Goal: Task Accomplishment & Management: Manage account settings

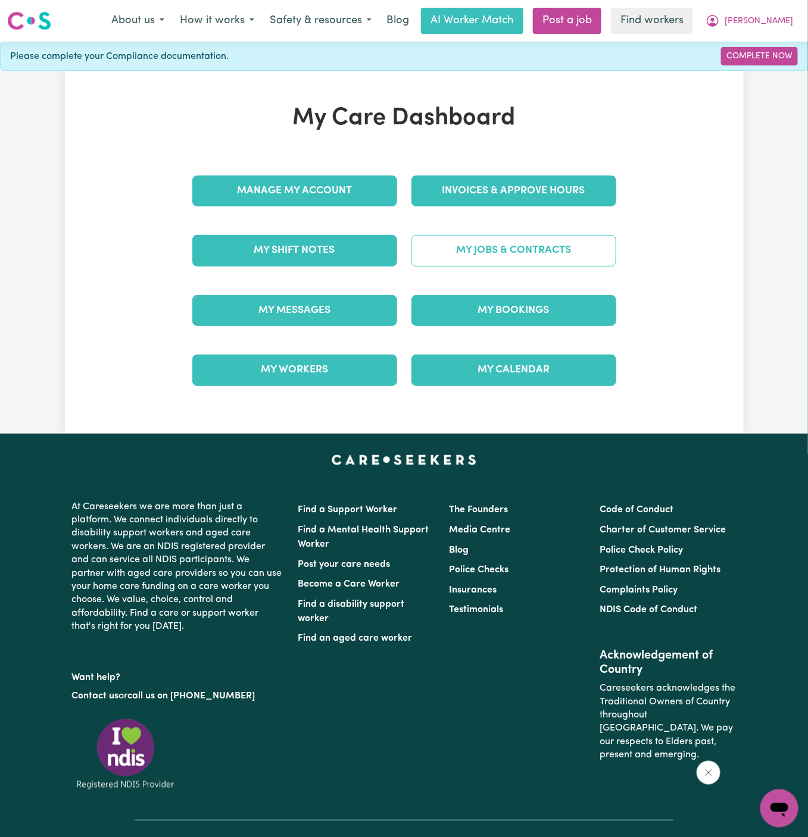
click at [501, 248] on link "My Jobs & Contracts" at bounding box center [513, 250] width 205 height 31
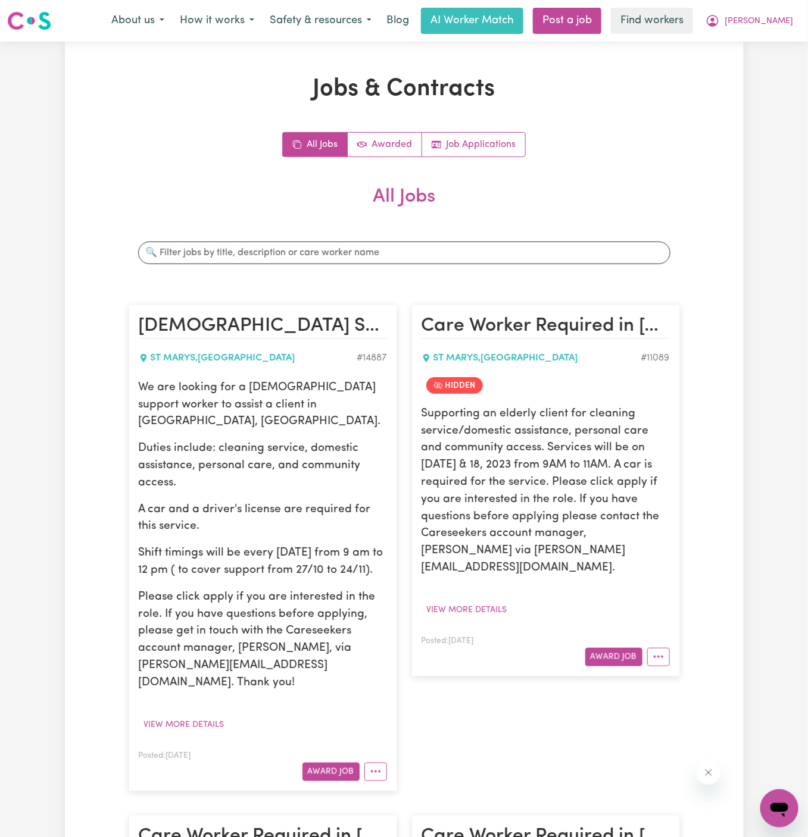
drag, startPoint x: 141, startPoint y: 388, endPoint x: 385, endPoint y: 559, distance: 297.9
click at [385, 559] on div "We are looking for a [DEMOGRAPHIC_DATA] support worker to assist a client in [G…" at bounding box center [263, 536] width 248 height 312
copy div "We are looking for a [DEMOGRAPHIC_DATA] support worker to assist a client in [G…"
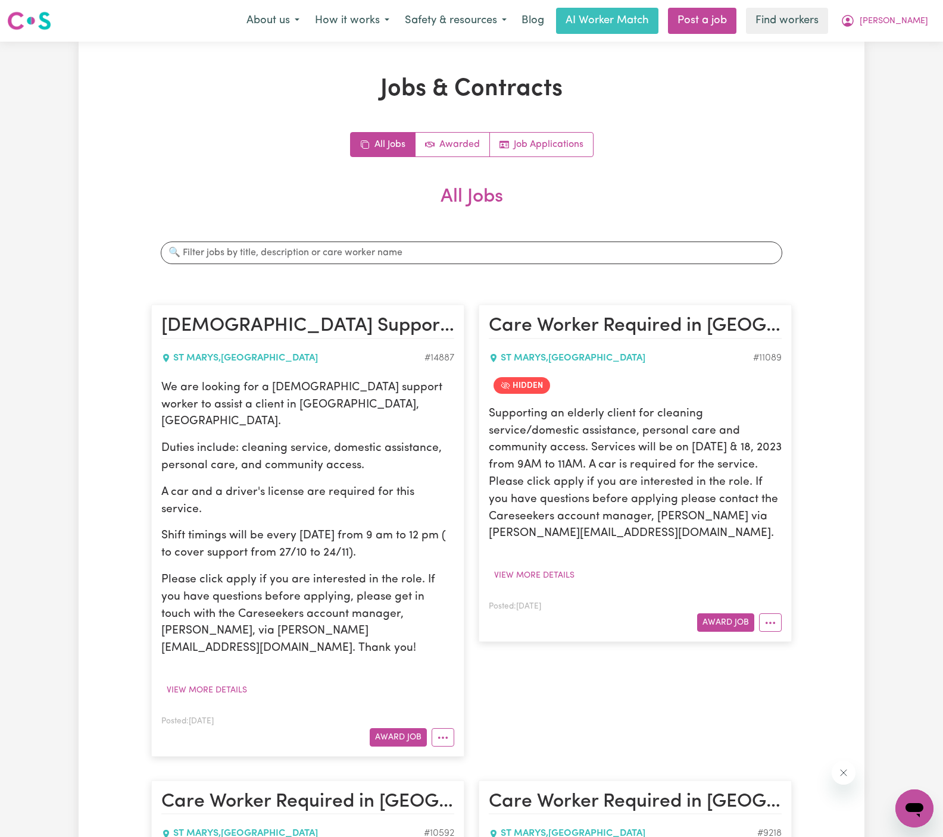
drag, startPoint x: 917, startPoint y: 24, endPoint x: 917, endPoint y: 33, distance: 8.9
click at [807, 24] on span "[PERSON_NAME]" at bounding box center [893, 21] width 68 height 13
click at [807, 38] on link "My Dashboard" at bounding box center [888, 46] width 94 height 23
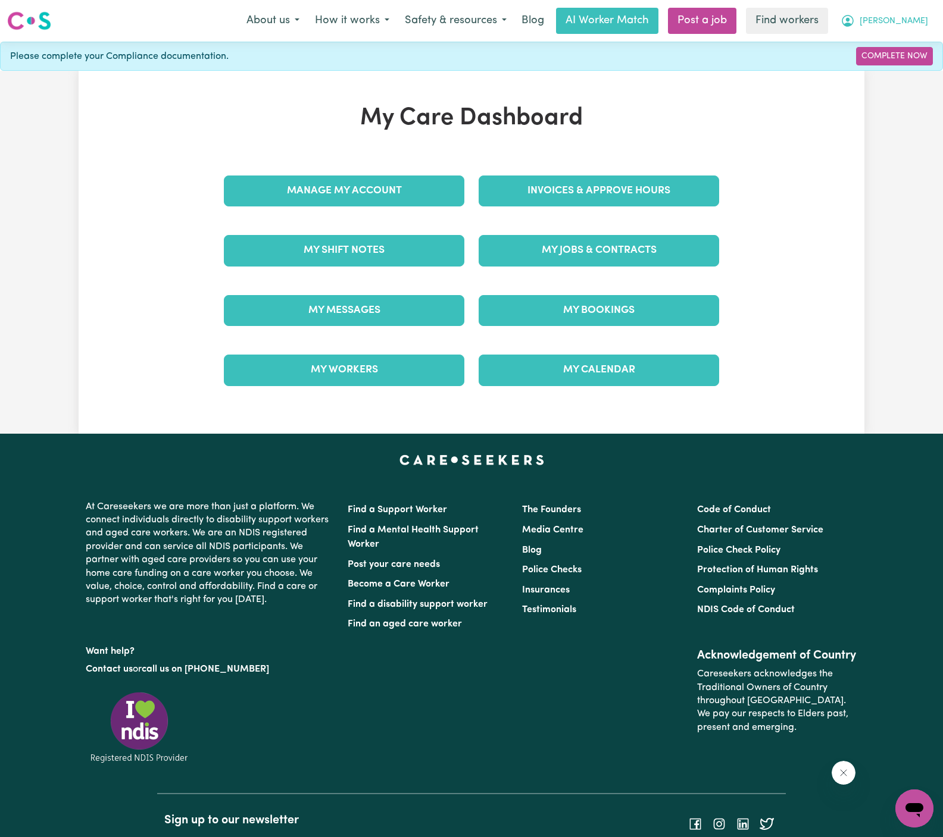
click at [807, 19] on span "[PERSON_NAME]" at bounding box center [893, 21] width 68 height 13
click at [807, 68] on link "Logout" at bounding box center [888, 68] width 94 height 23
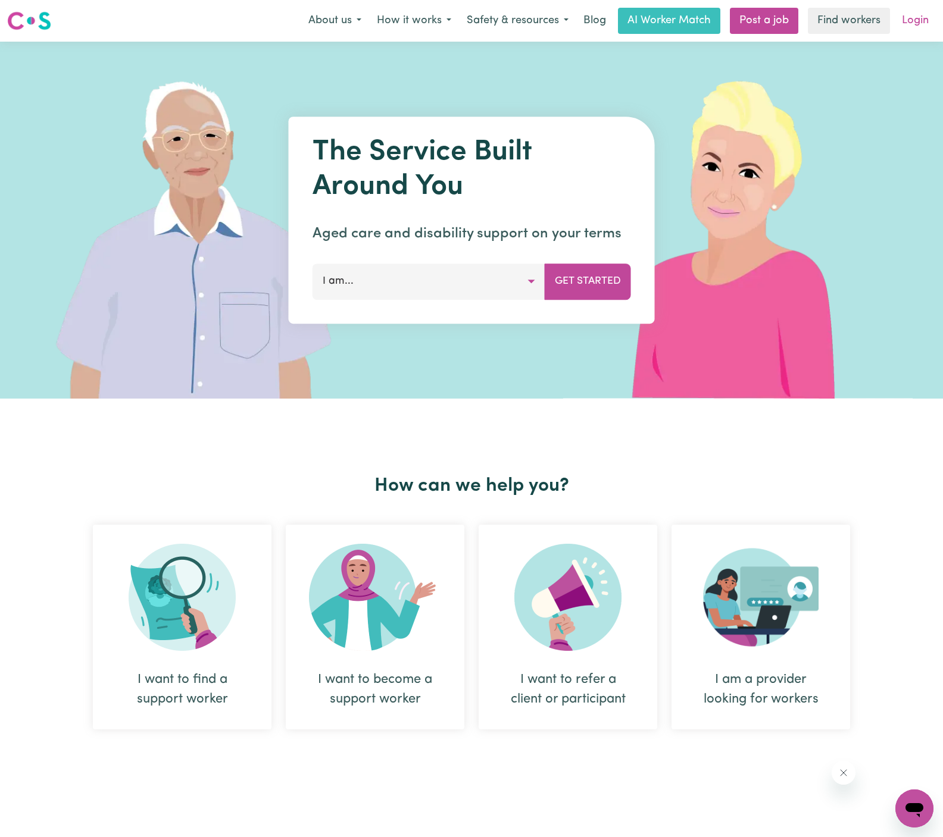
click at [807, 11] on link "Login" at bounding box center [915, 21] width 41 height 26
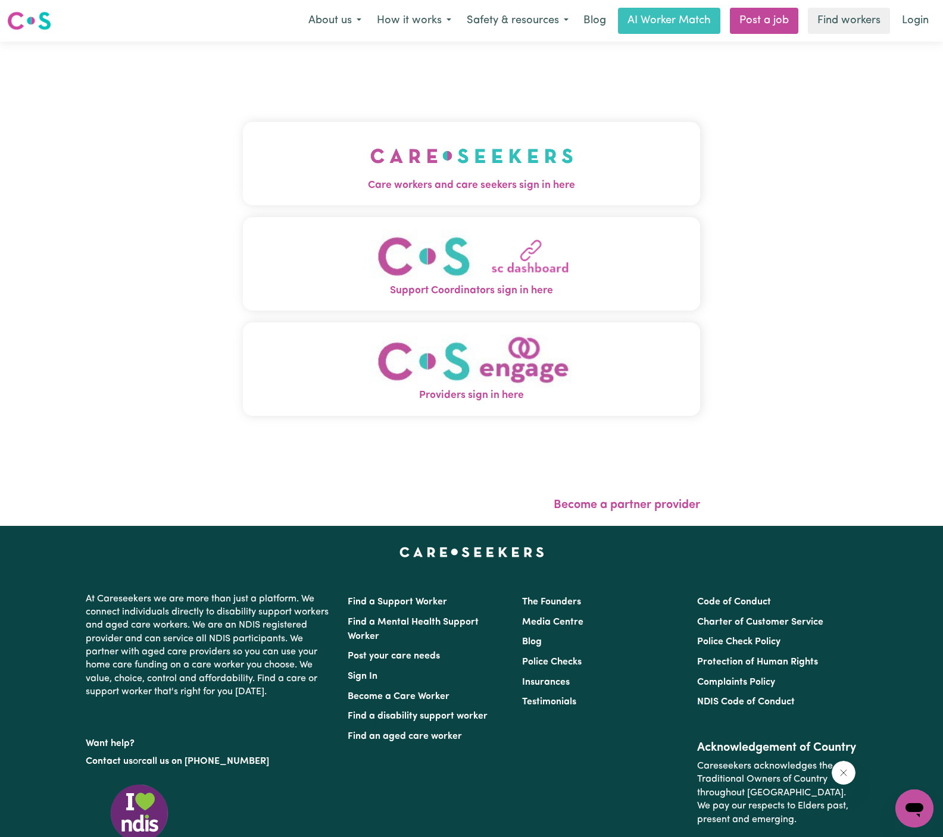
click at [447, 165] on img "Care workers and care seekers sign in here" at bounding box center [471, 156] width 203 height 44
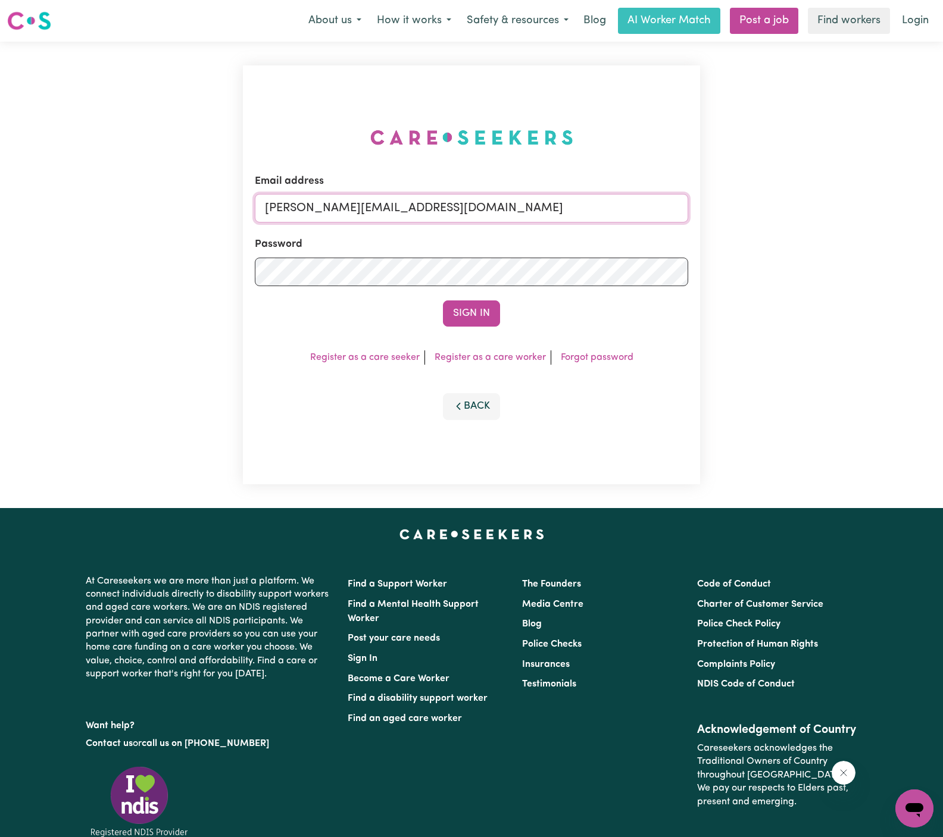
click at [520, 212] on input "[PERSON_NAME][EMAIL_ADDRESS][DOMAIN_NAME]" at bounding box center [471, 208] width 433 height 29
drag, startPoint x: 326, startPoint y: 206, endPoint x: 796, endPoint y: 214, distance: 470.3
click at [796, 214] on div "Email address [EMAIL_ADDRESS][DOMAIN_NAME] Password Sign In Register as a care …" at bounding box center [471, 275] width 943 height 467
type input "[EMAIL_ADDRESS][DOMAIN_NAME]"
click at [465, 311] on button "Sign In" at bounding box center [471, 314] width 57 height 26
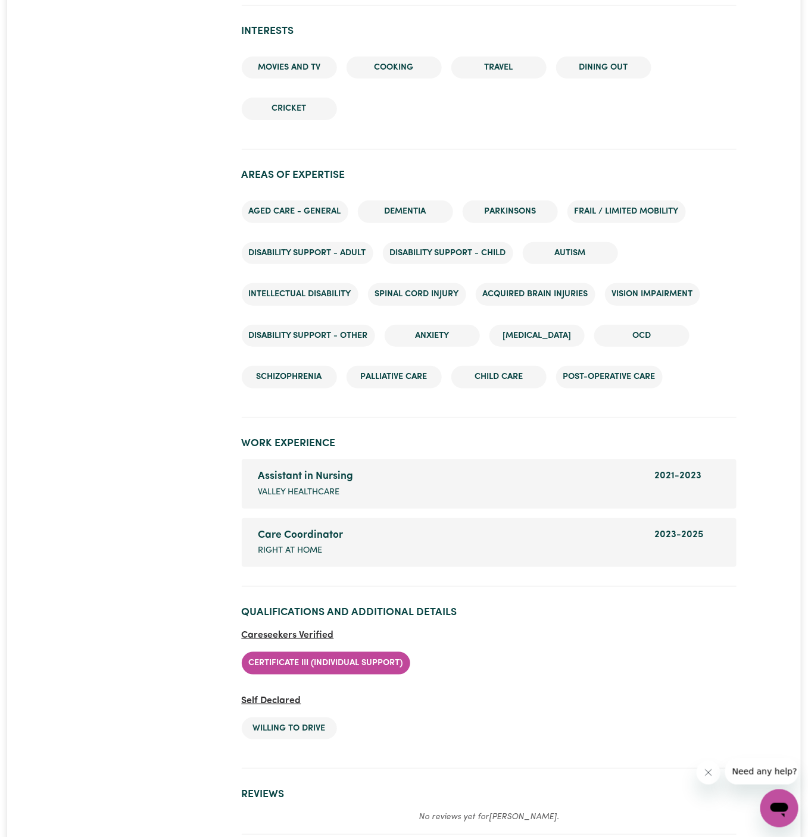
scroll to position [1684, 0]
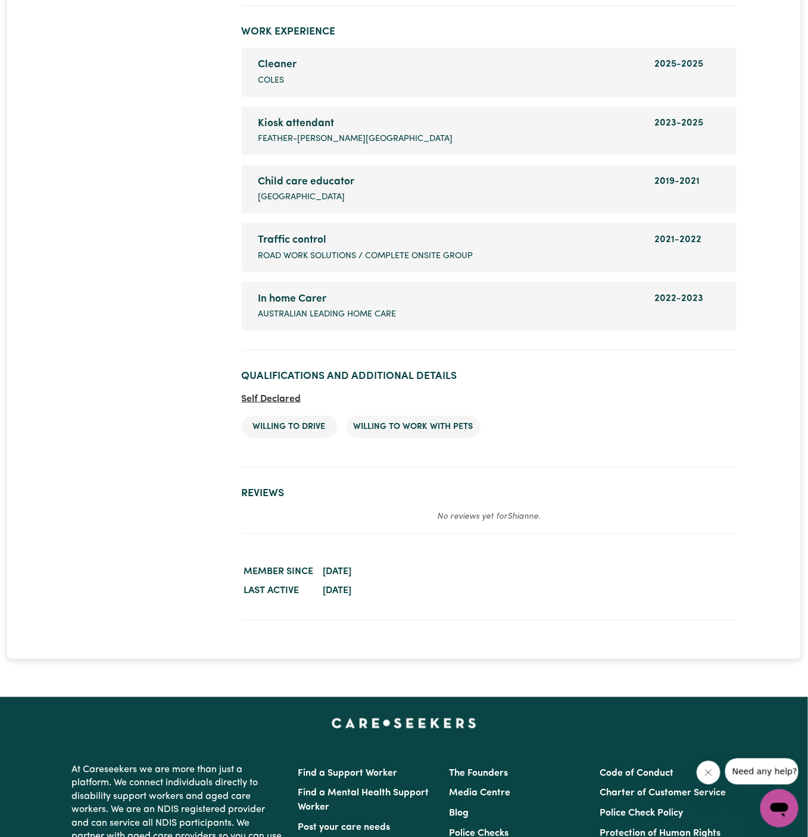
scroll to position [1879, 0]
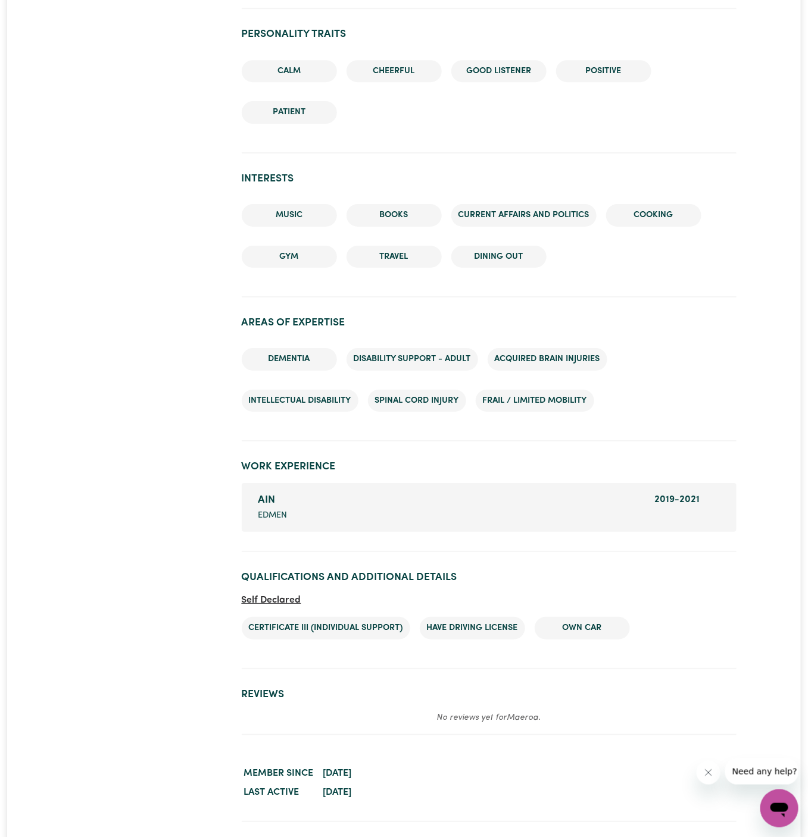
scroll to position [1327, 0]
